Goal: Information Seeking & Learning: Learn about a topic

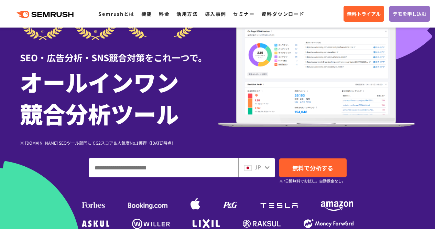
scroll to position [69, 0]
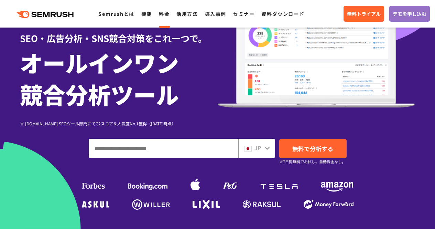
click at [167, 14] on link "料金" at bounding box center [164, 13] width 11 height 7
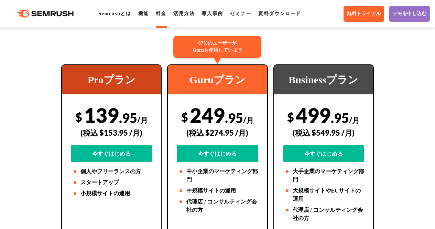
scroll to position [172, 0]
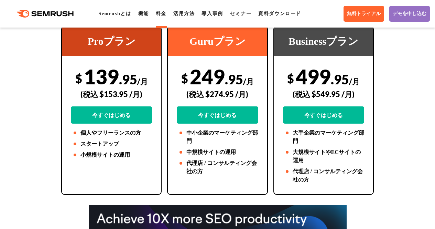
click at [152, 14] on ul "Semrushとは 機能 料金 活用方法 導入事例 セミナー 資料ダウンロード" at bounding box center [203, 14] width 210 height 8
click at [149, 14] on link "機能" at bounding box center [143, 13] width 11 height 5
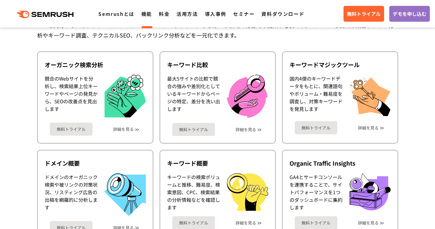
scroll to position [69, 0]
